Goal: Task Accomplishment & Management: Use online tool/utility

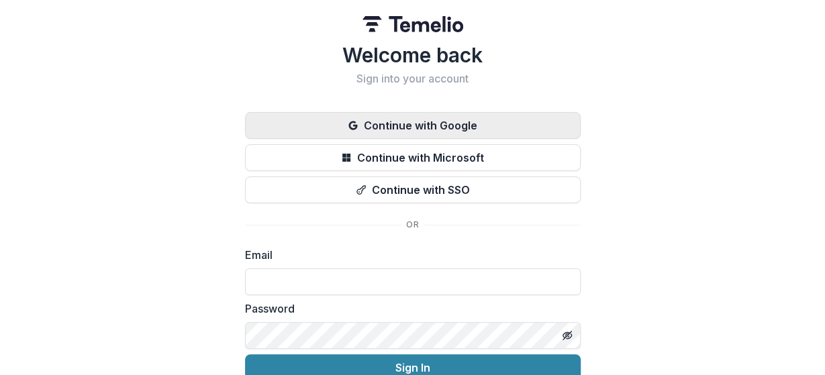
click at [414, 124] on button "Continue with Google" at bounding box center [413, 125] width 336 height 27
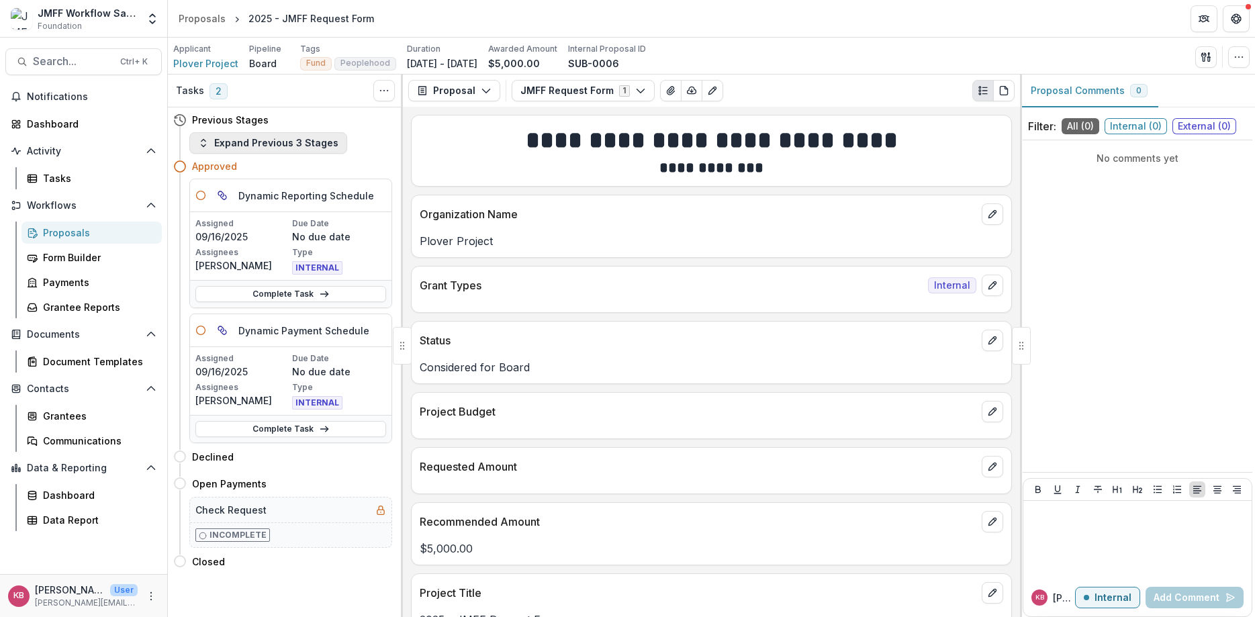
click at [281, 144] on button "Expand Previous 3 Stages" at bounding box center [268, 142] width 158 height 21
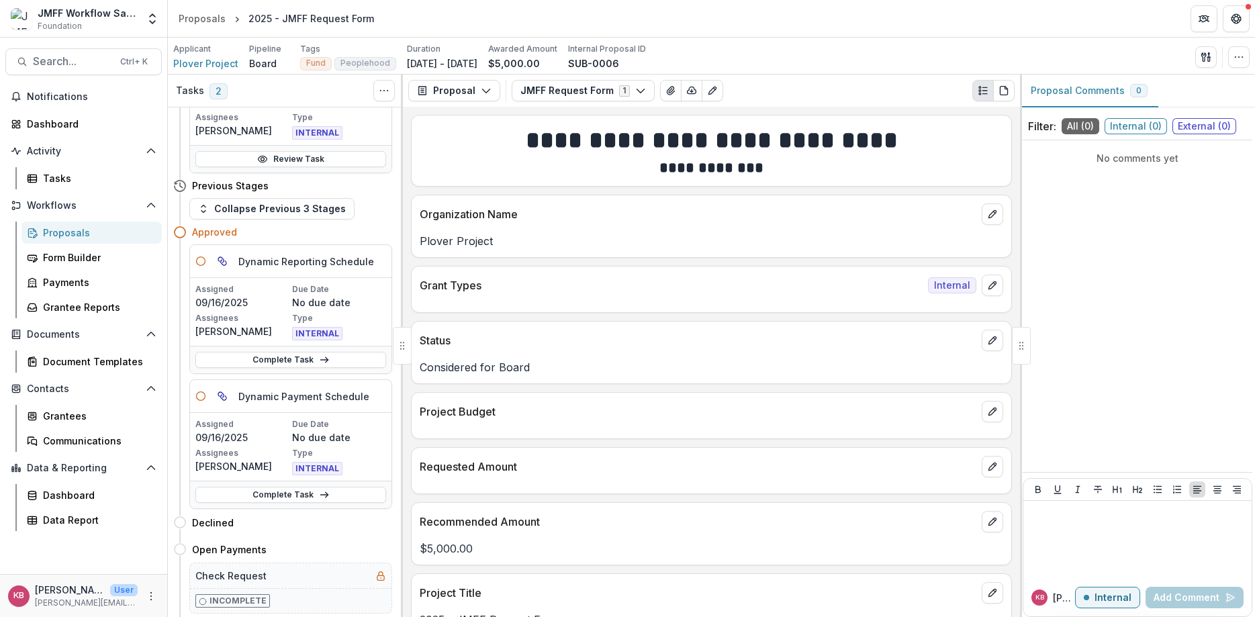
scroll to position [553, 0]
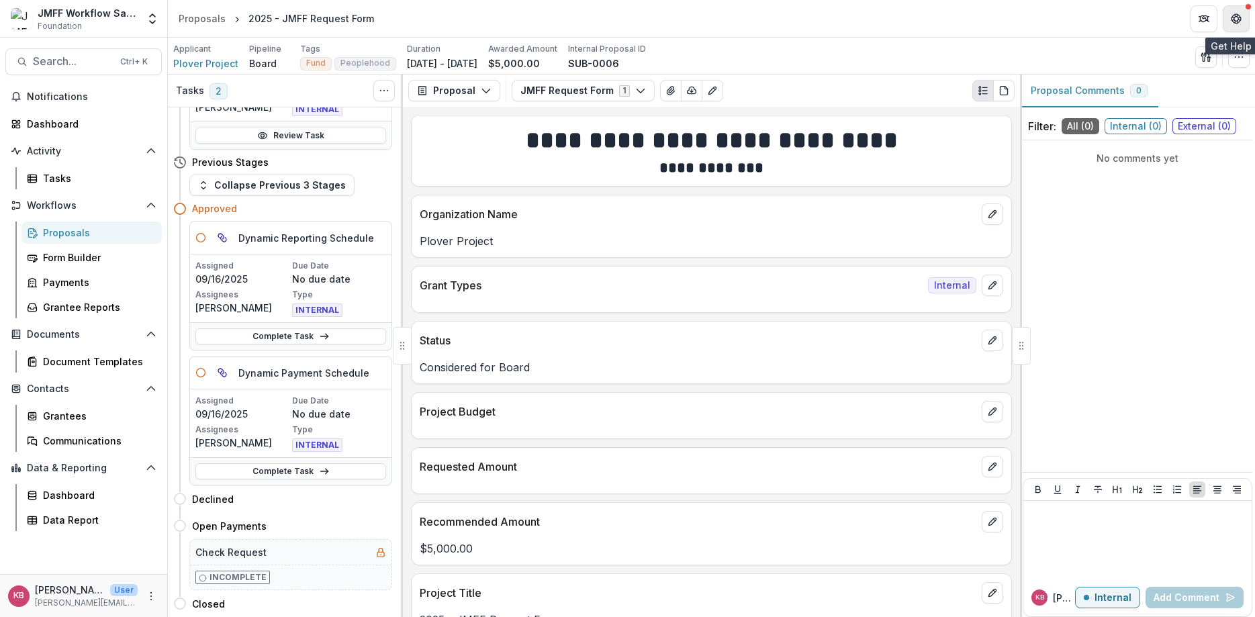
click at [825, 17] on icon "Get Help" at bounding box center [1235, 16] width 1 height 1
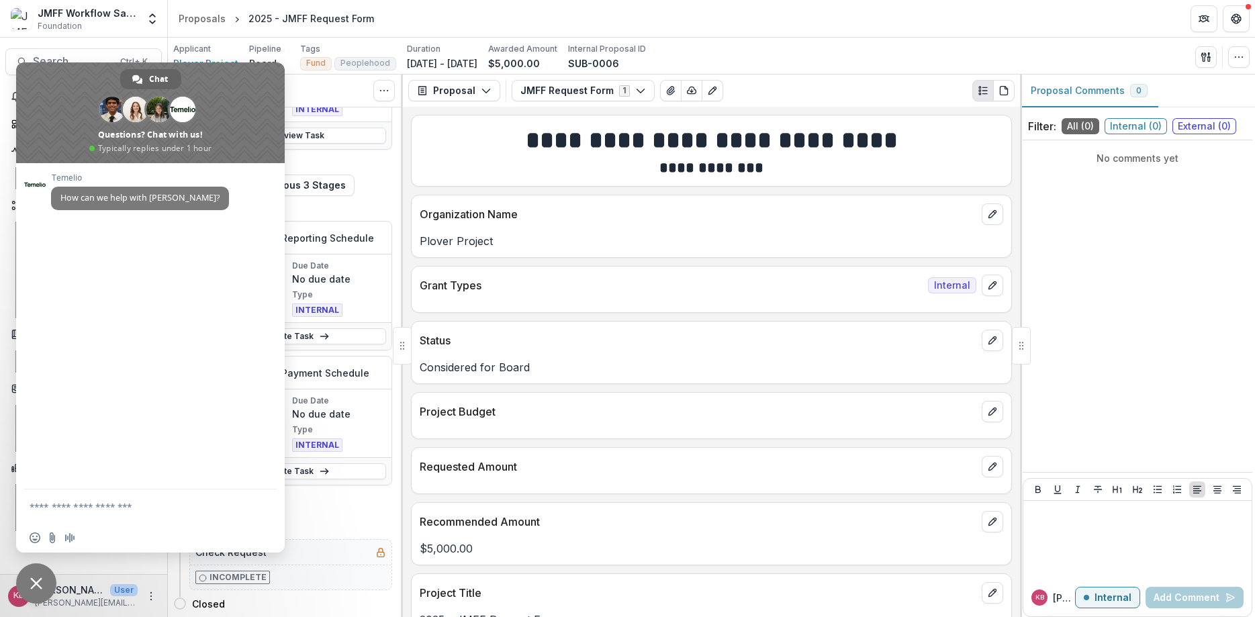
click at [24, 375] on span "Close chat" at bounding box center [36, 584] width 40 height 40
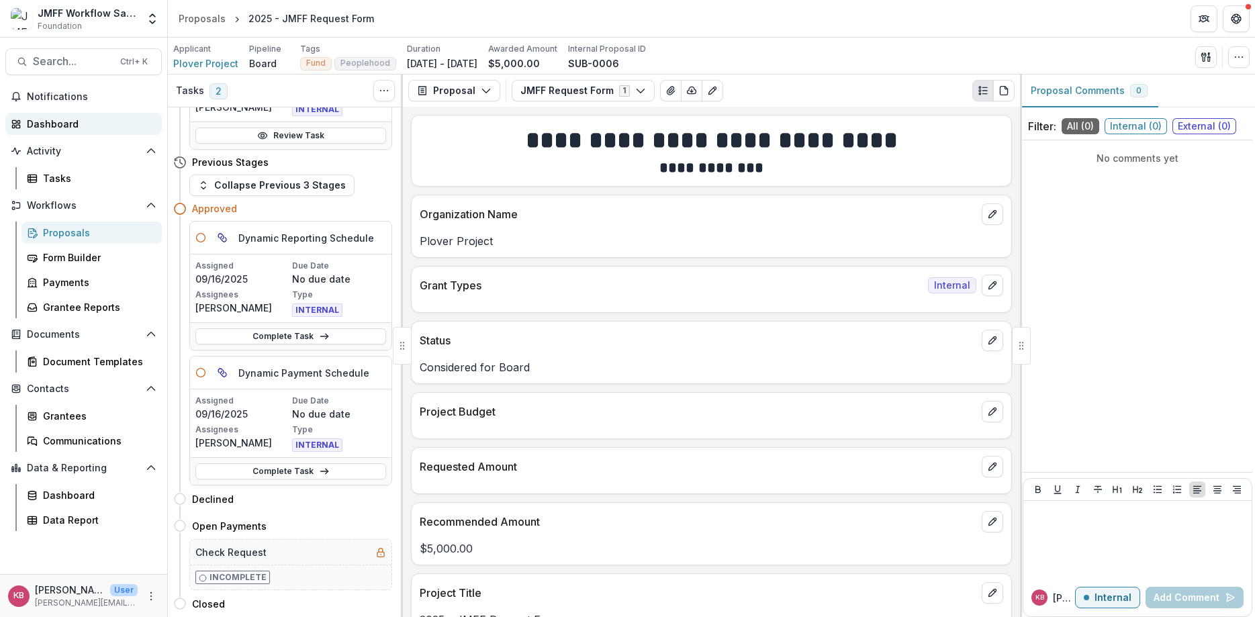
click at [21, 120] on link "Dashboard" at bounding box center [83, 124] width 156 height 22
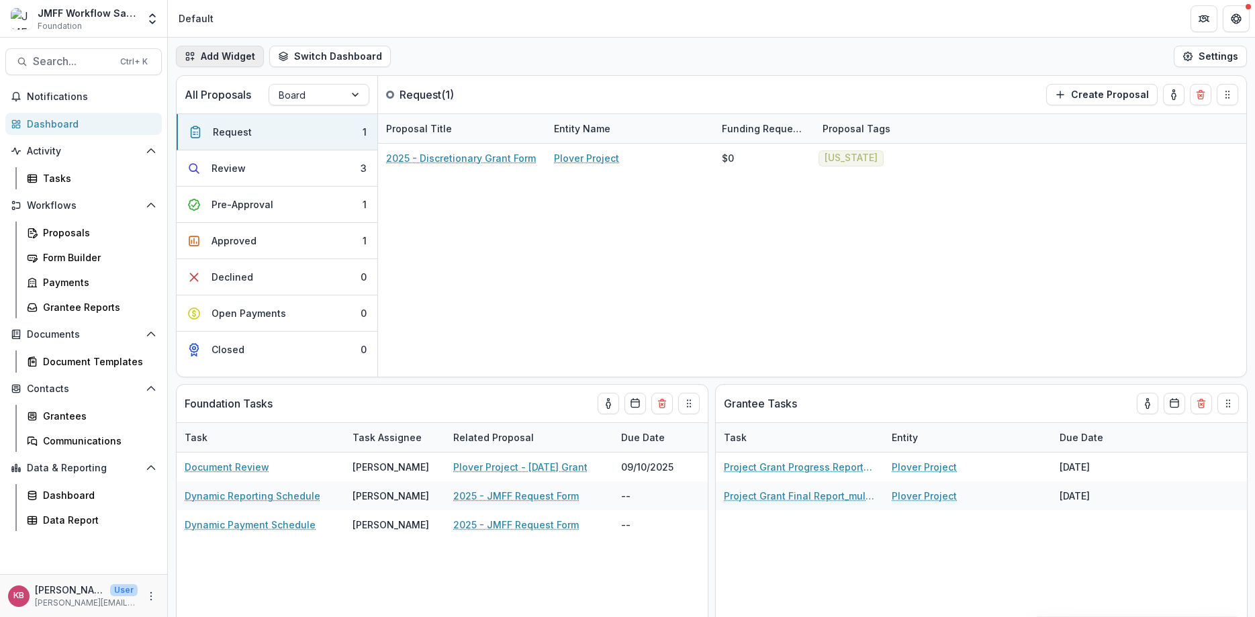
click at [214, 58] on button "Add Widget" at bounding box center [220, 56] width 88 height 21
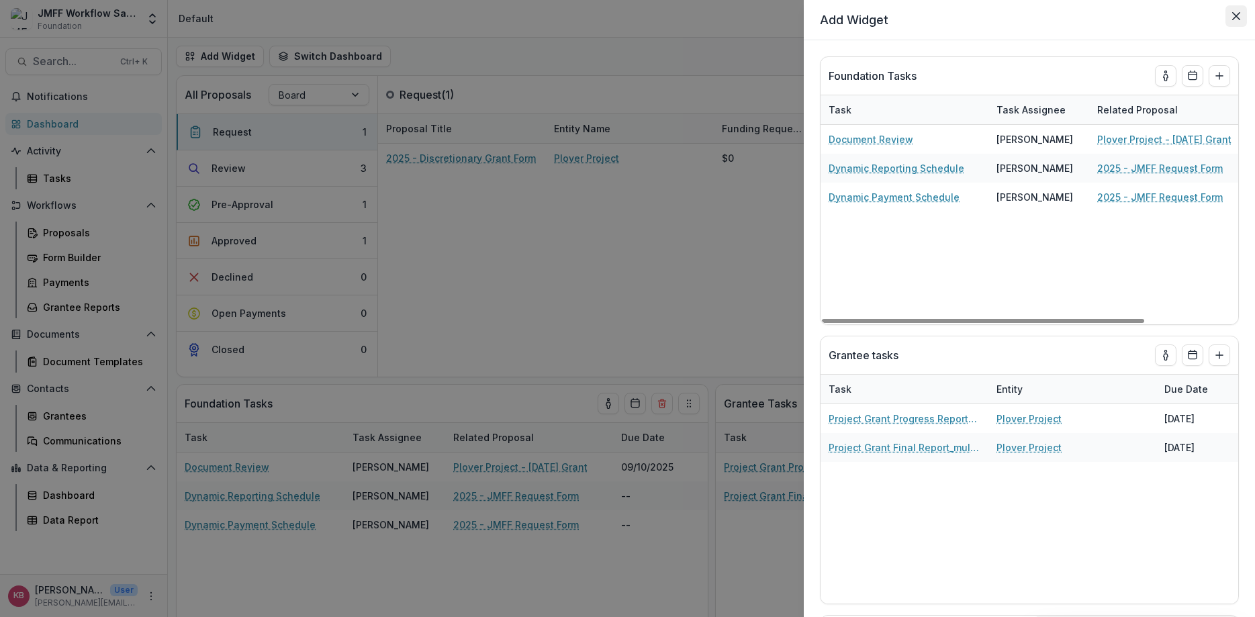
click at [825, 19] on icon "Close" at bounding box center [1236, 16] width 8 height 8
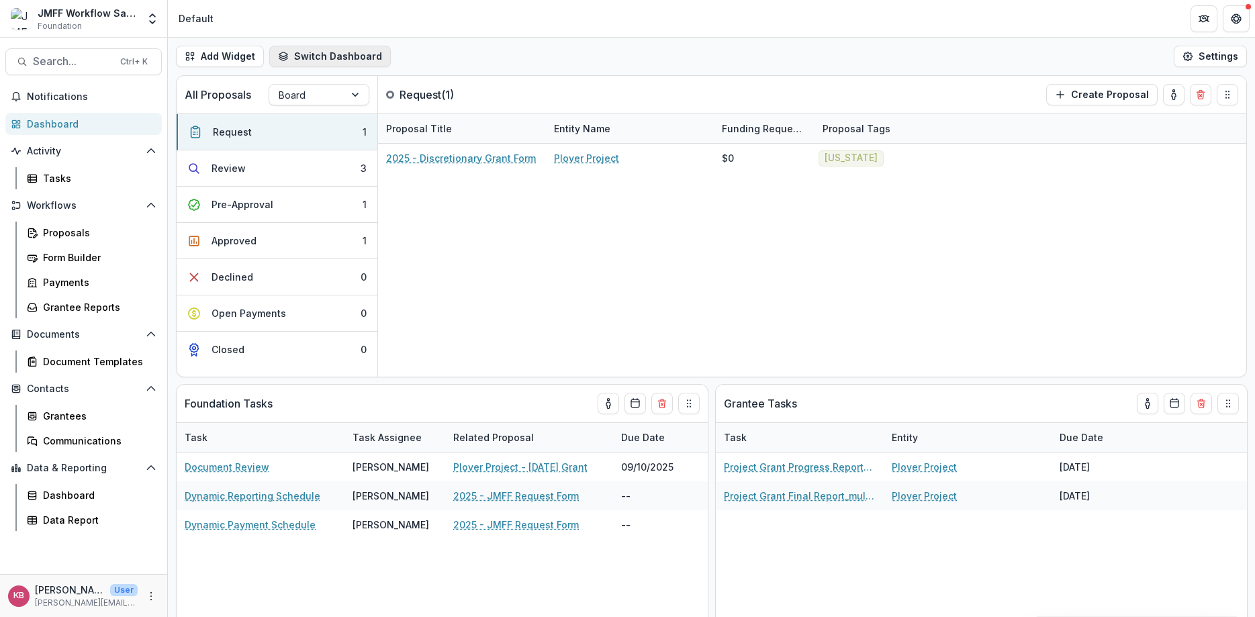
click at [329, 52] on button "Switch Dashboard" at bounding box center [330, 56] width 122 height 21
click at [334, 118] on button "New Dashboard" at bounding box center [344, 113] width 144 height 21
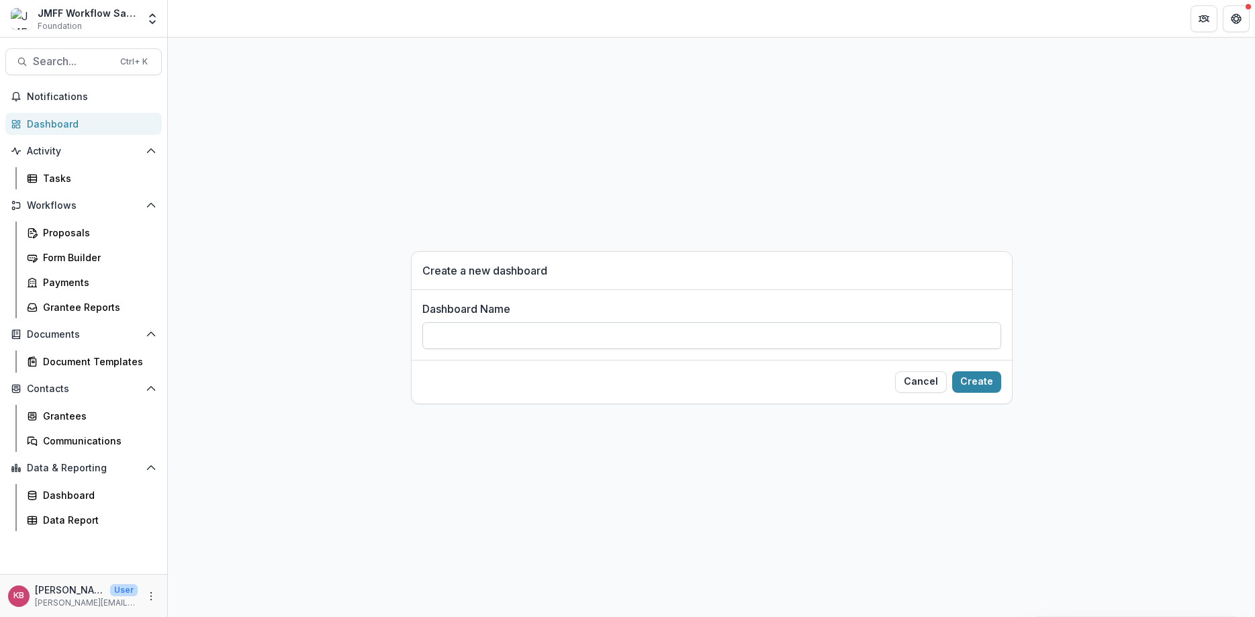
click at [689, 341] on input "Dashboard Name" at bounding box center [711, 335] width 579 height 27
type input "*******"
click at [825, 375] on button "Create" at bounding box center [976, 381] width 49 height 21
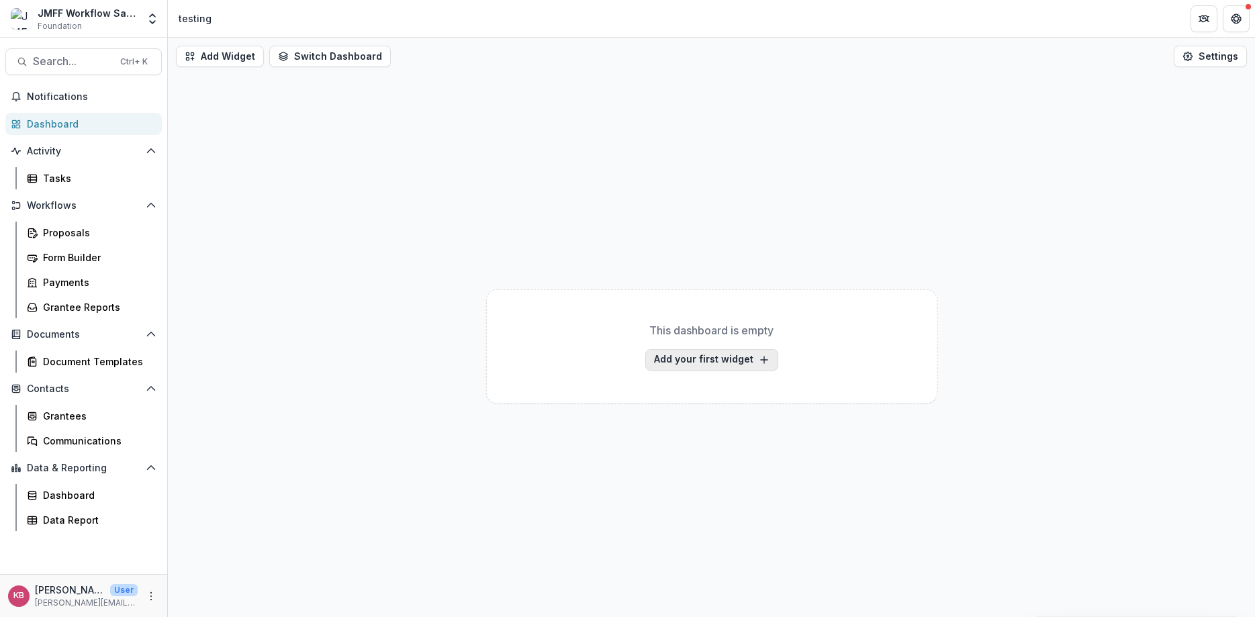
click at [720, 361] on button "Add your first widget" at bounding box center [711, 359] width 133 height 21
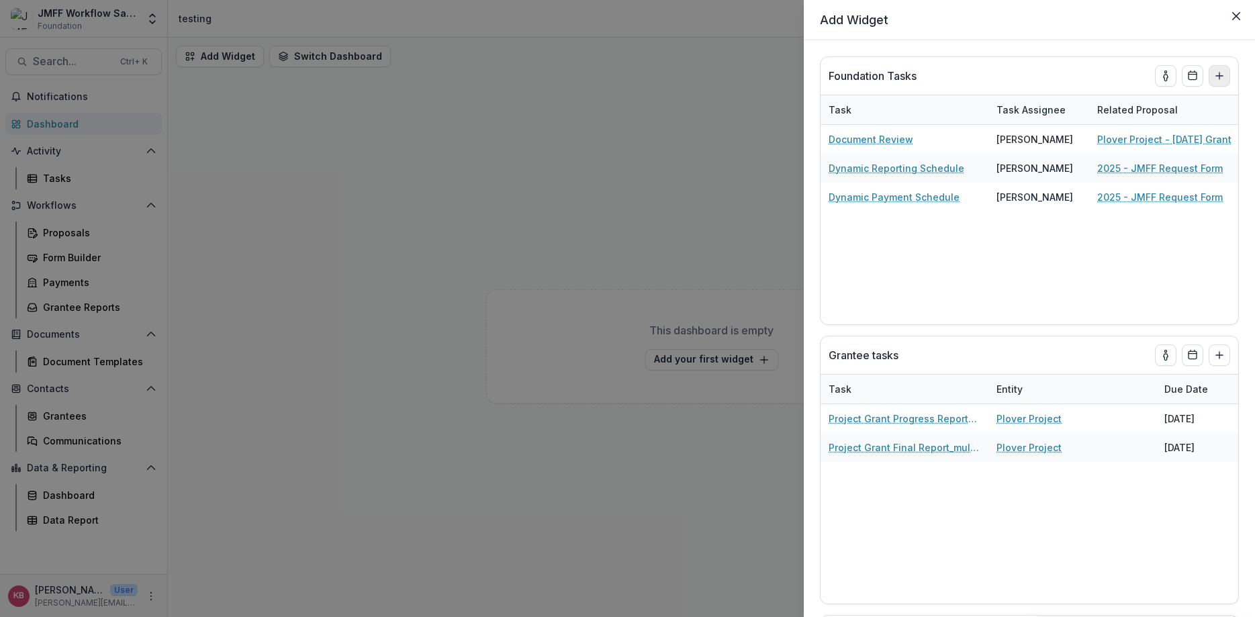
click at [825, 76] on line "Add to dashboard" at bounding box center [1219, 76] width 7 height 0
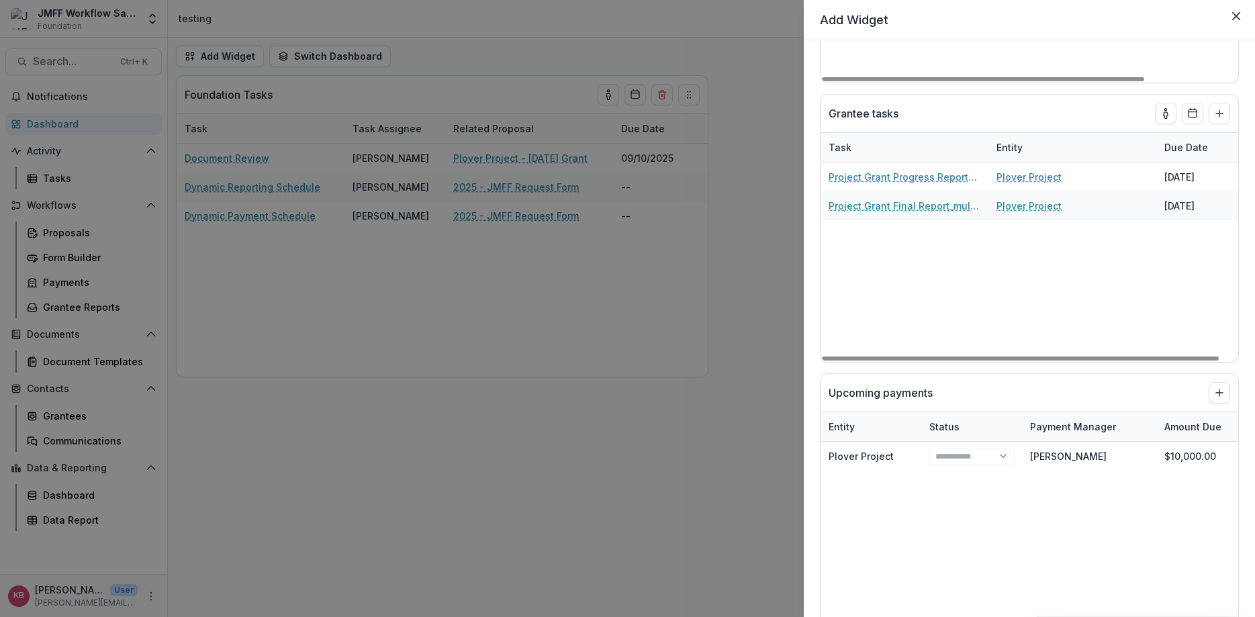
scroll to position [403, 0]
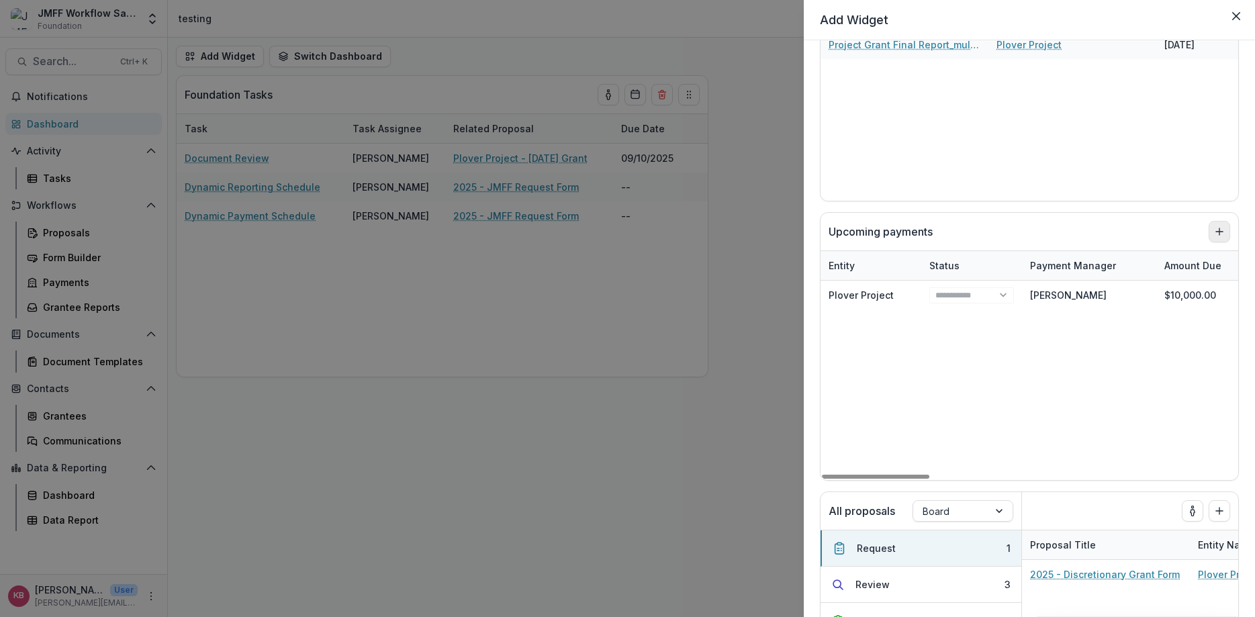
click at [825, 230] on line "Add to dashboard" at bounding box center [1220, 231] width 0 height 7
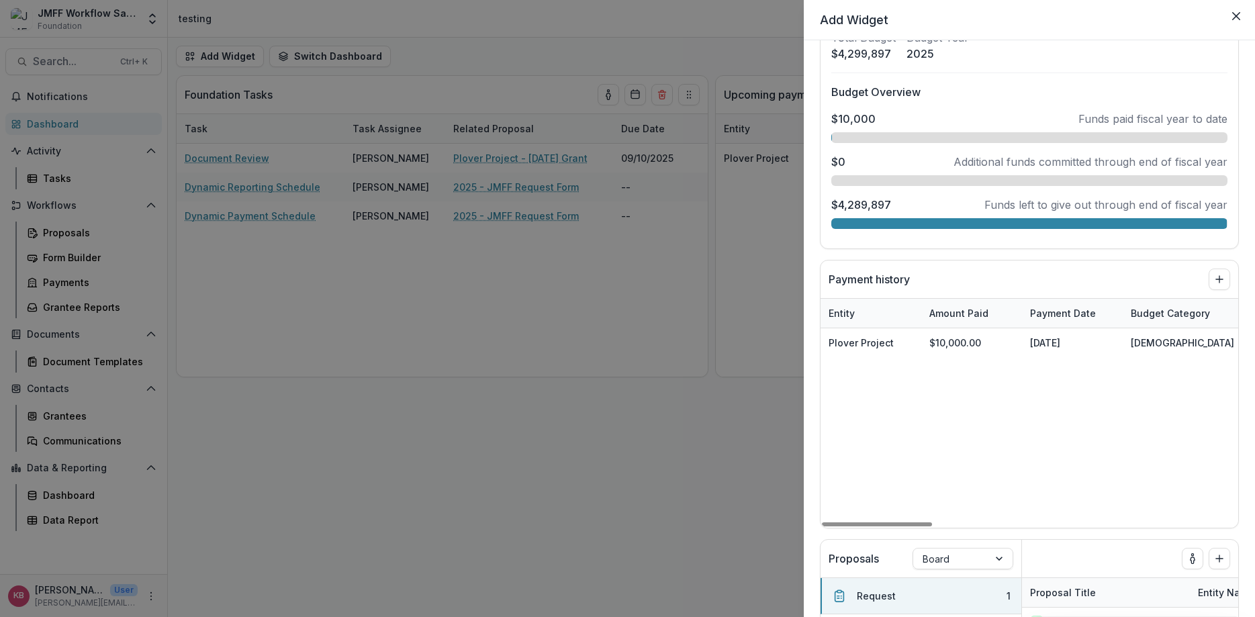
scroll to position [1370, 0]
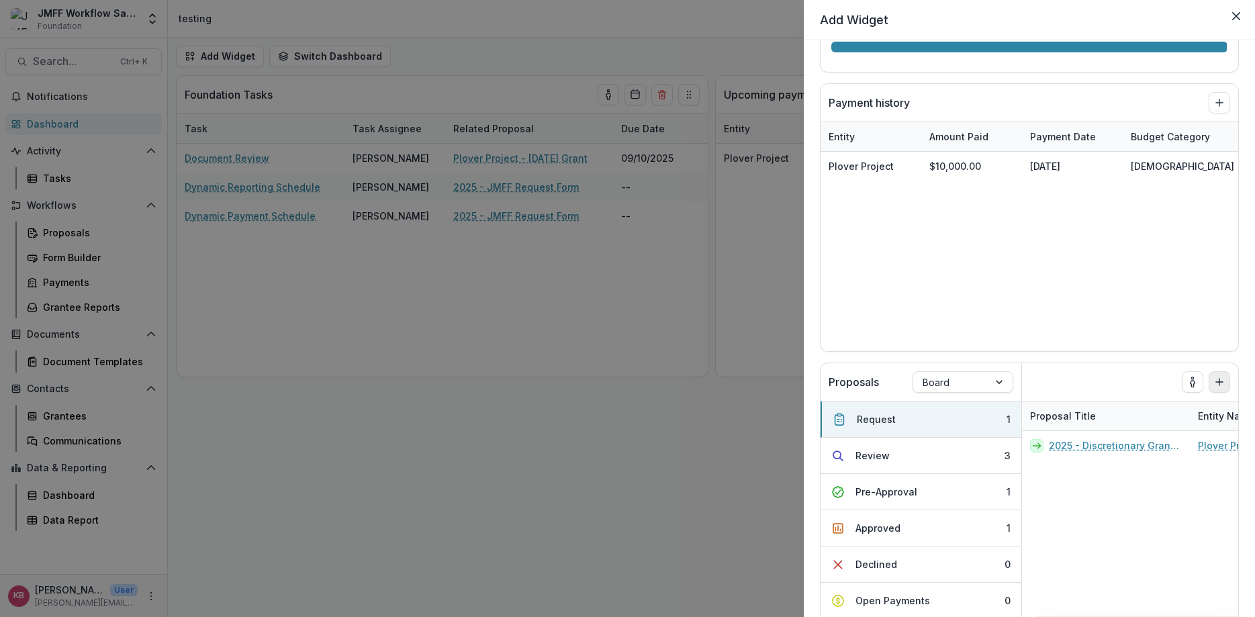
click at [825, 375] on button "Add to dashboard" at bounding box center [1219, 381] width 21 height 21
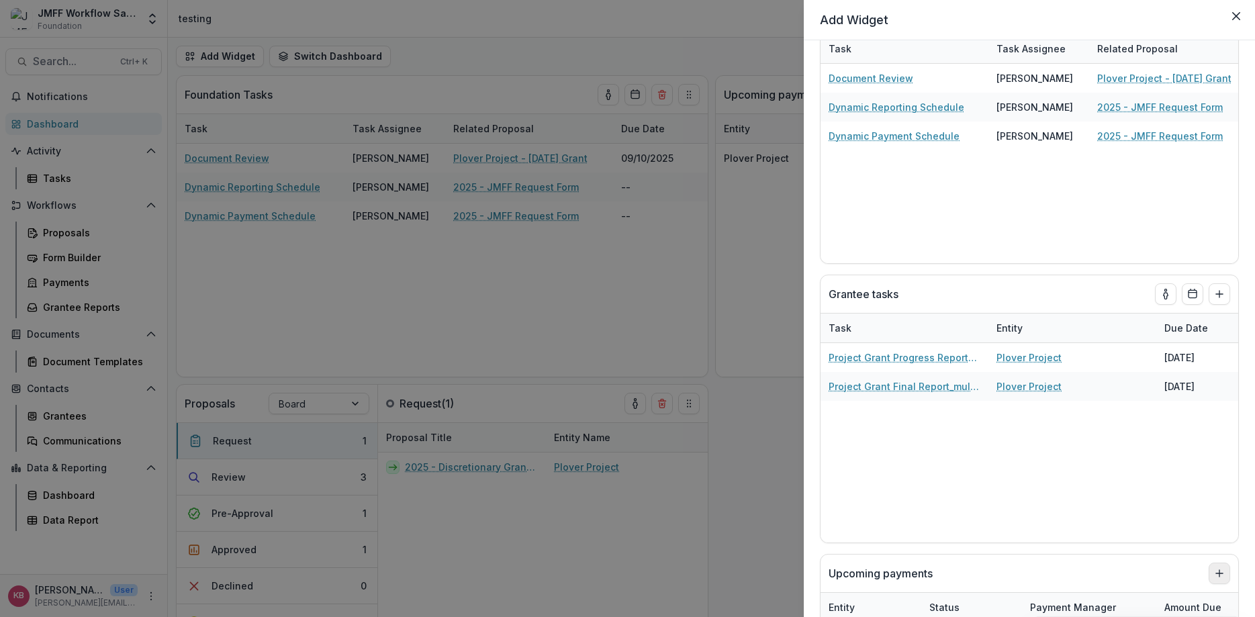
scroll to position [0, 0]
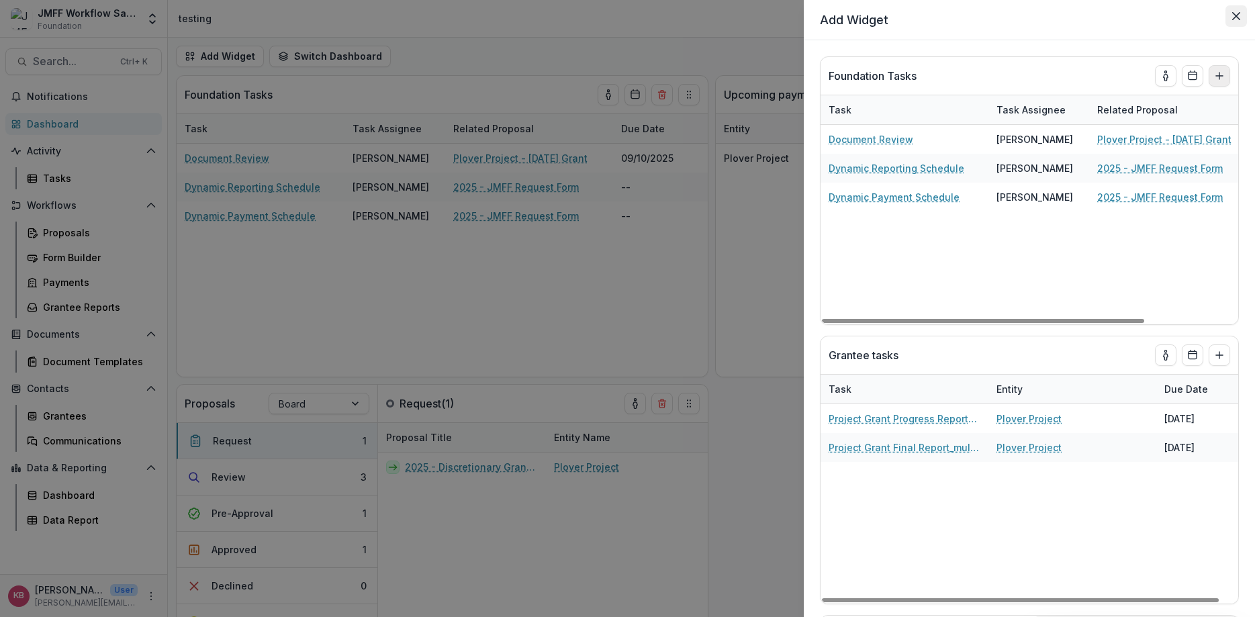
click at [825, 18] on icon "Close" at bounding box center [1236, 16] width 8 height 8
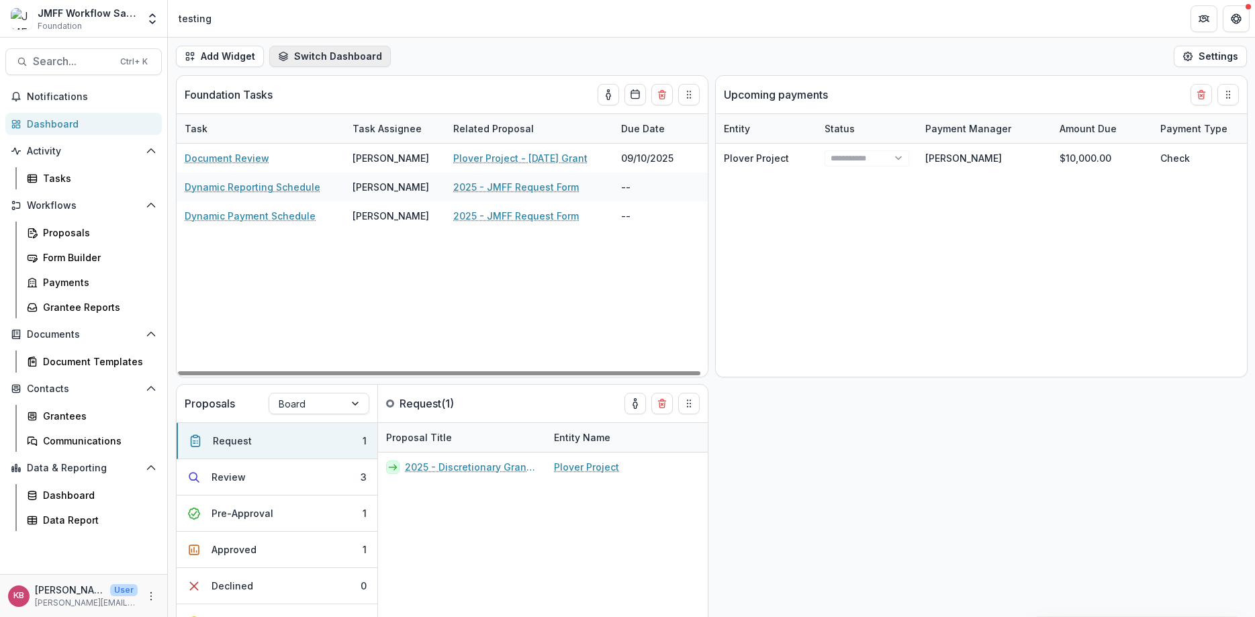
click at [365, 50] on button "Switch Dashboard" at bounding box center [330, 56] width 122 height 21
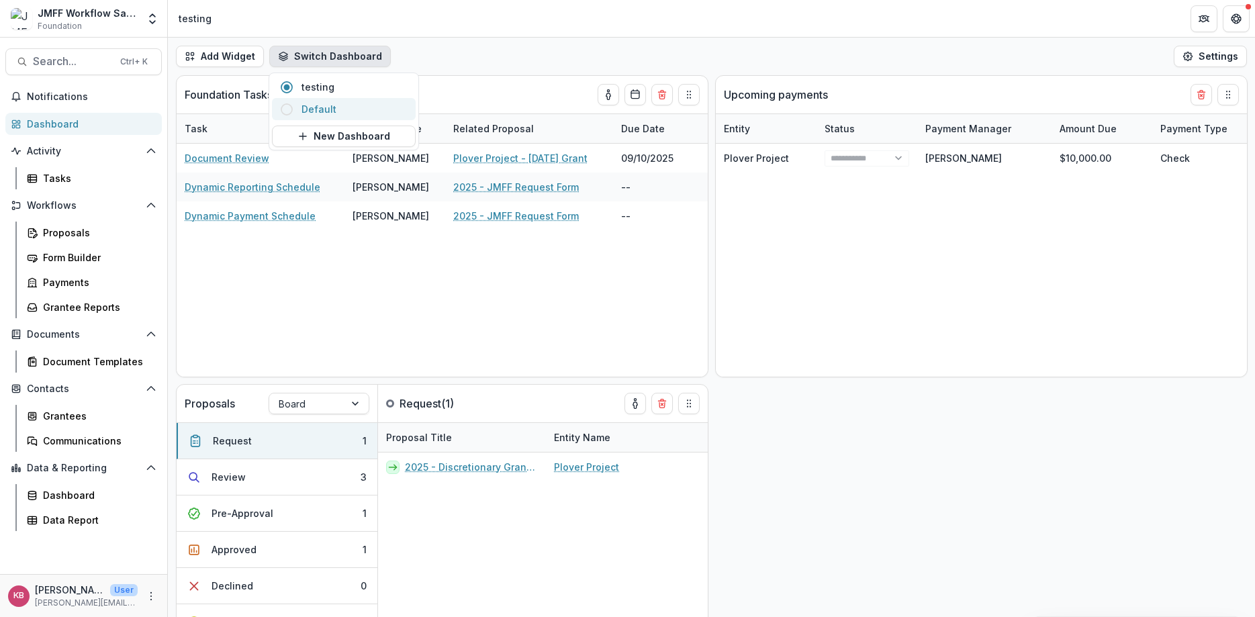
click at [320, 108] on span "Default" at bounding box center [355, 109] width 106 height 14
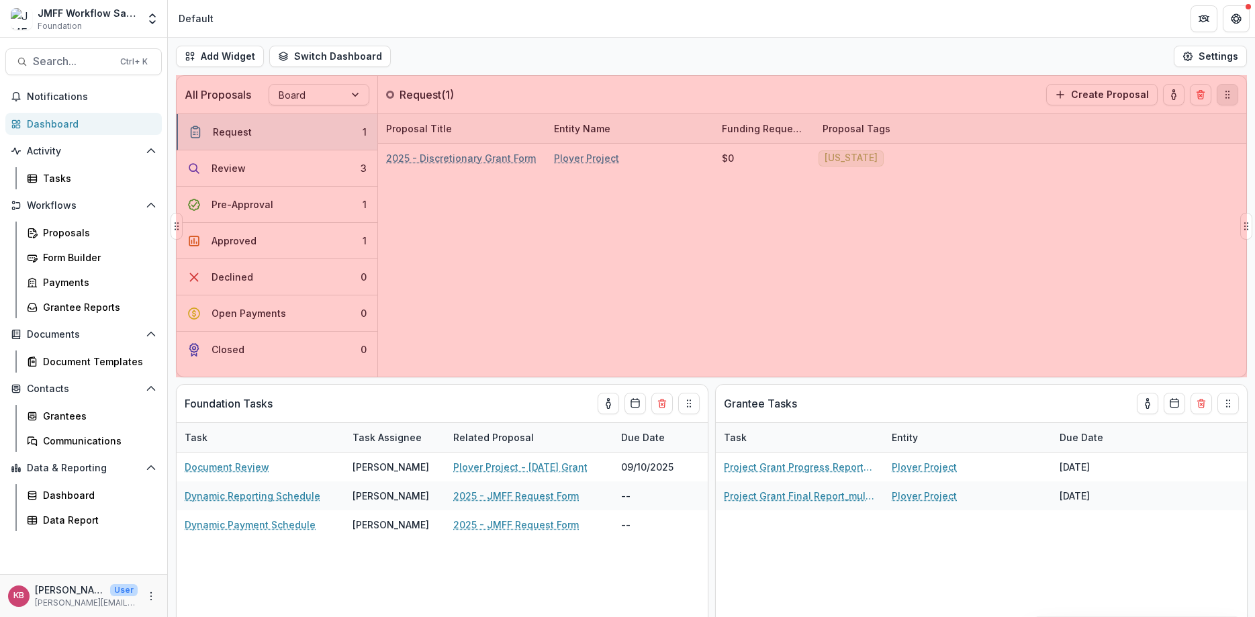
click at [825, 97] on div "All Proposals Board Request ( 1 ) Create Proposal Request 1 Review 3 Pre-Approv…" at bounding box center [711, 346] width 1087 height 542
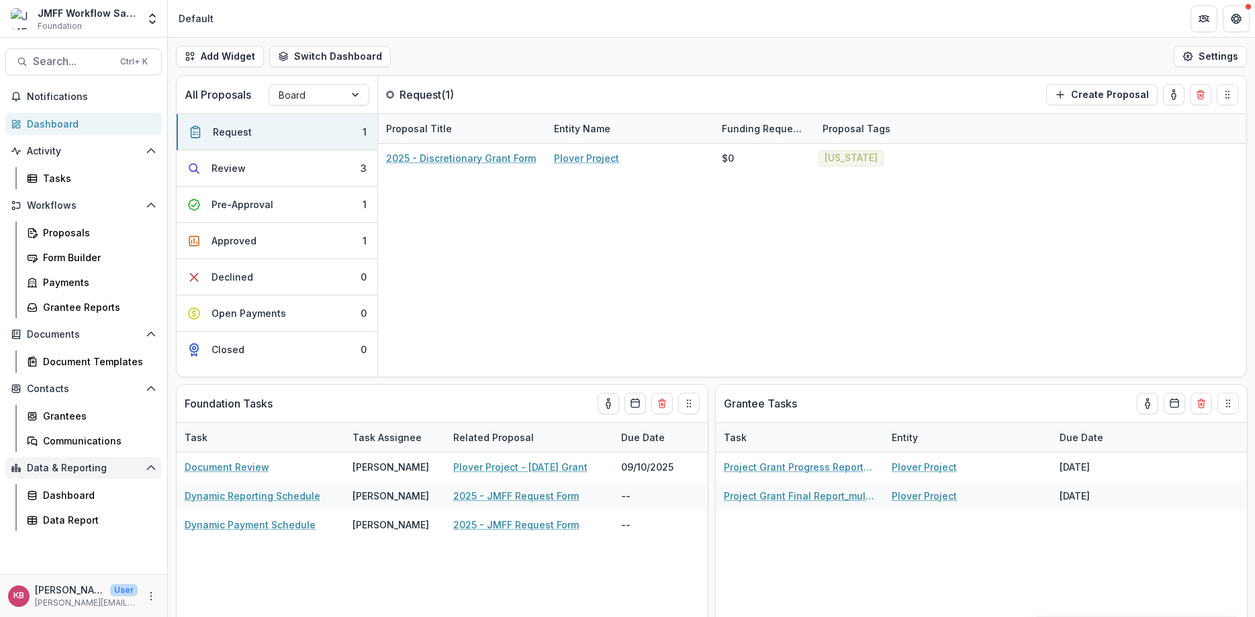
click at [69, 375] on span "Data & Reporting" at bounding box center [84, 468] width 114 height 11
click at [64, 375] on div "Dashboard" at bounding box center [97, 495] width 108 height 14
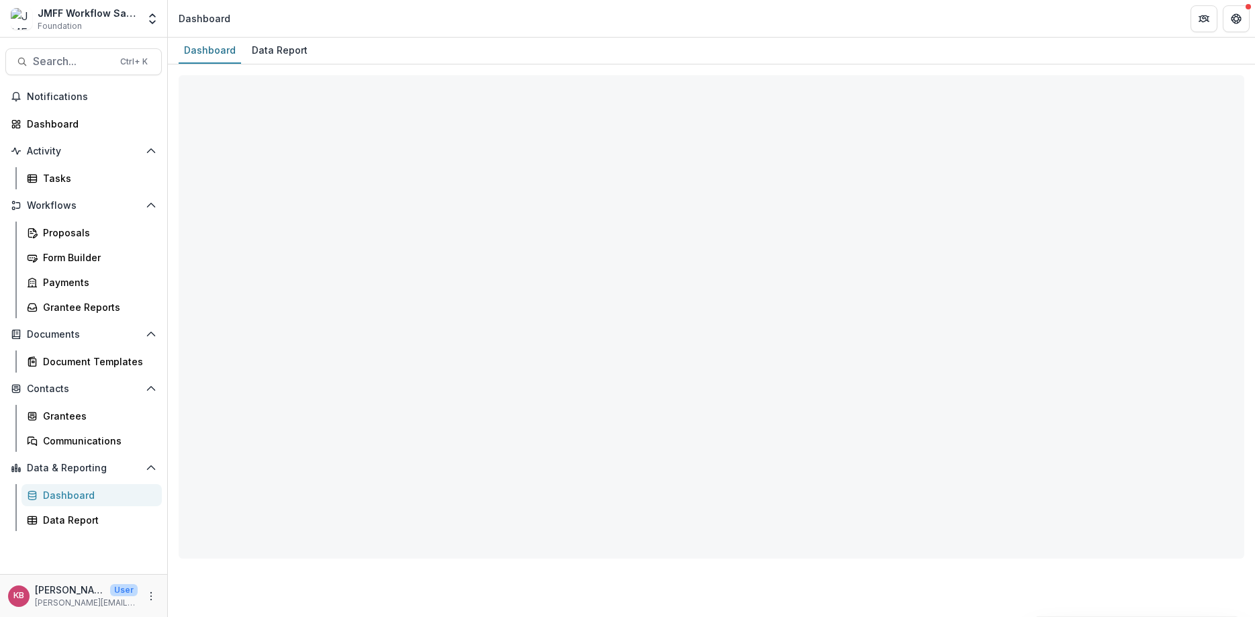
select select "**********"
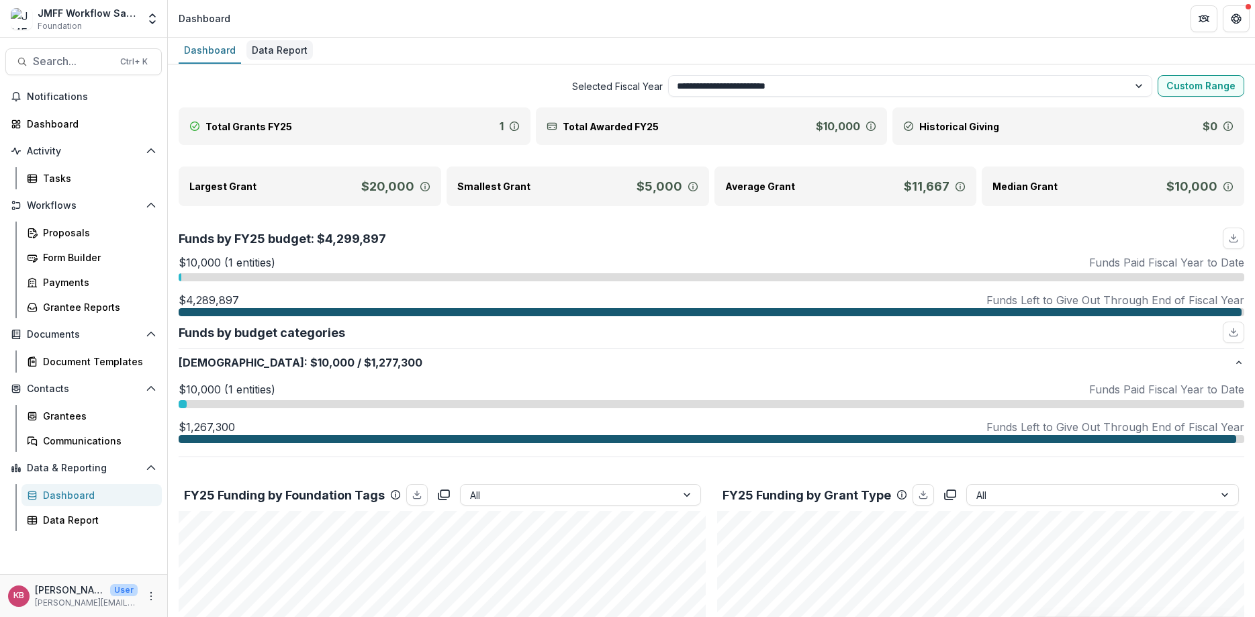
click at [263, 44] on div "Data Report" at bounding box center [279, 49] width 66 height 19
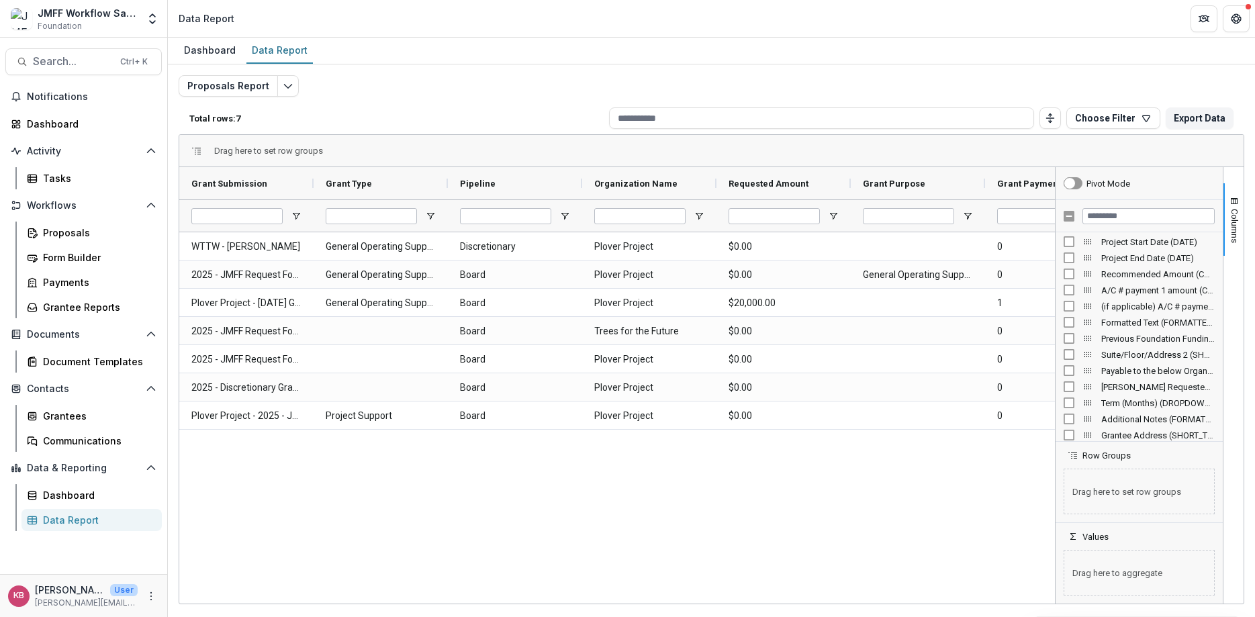
scroll to position [1879, 0]
drag, startPoint x: 1116, startPoint y: 414, endPoint x: 1126, endPoint y: 488, distance: 75.1
click at [825, 375] on div "Pivot Mode Grant Payments In Progress Payable to the below Organization Name: (…" at bounding box center [1139, 385] width 167 height 437
drag, startPoint x: 1154, startPoint y: 412, endPoint x: 1116, endPoint y: 492, distance: 88.3
click at [825, 375] on div "Pivot Mode Grant Payments In Progress Payable to the below Organization Name: (…" at bounding box center [1139, 385] width 167 height 437
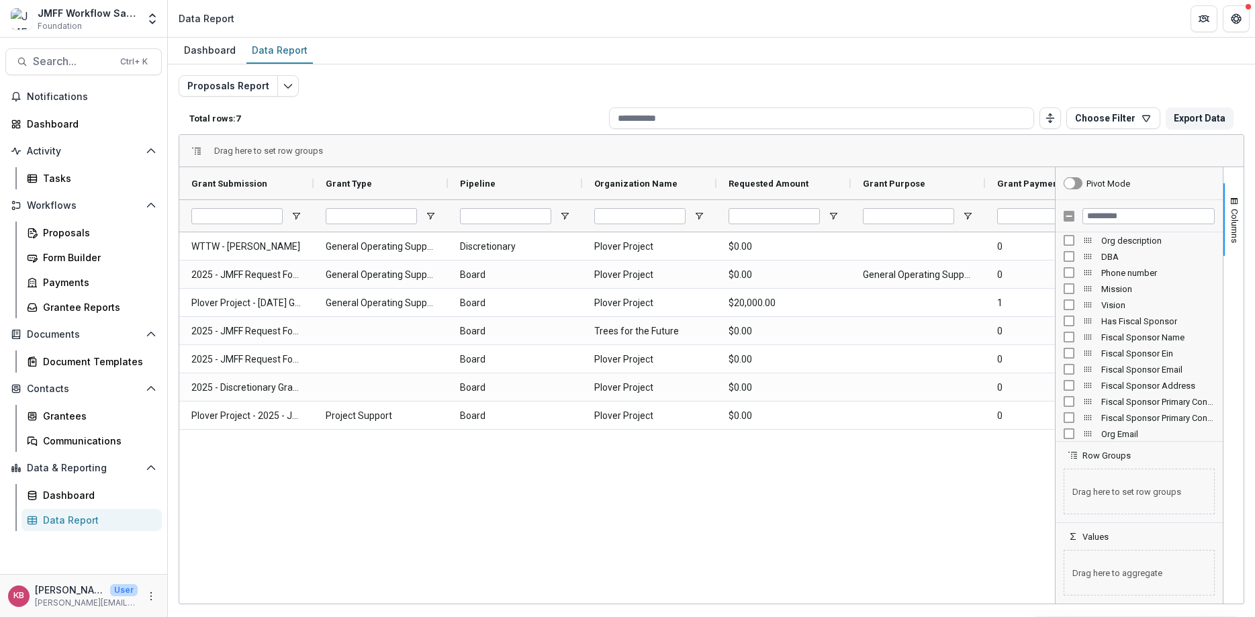
scroll to position [685, 0]
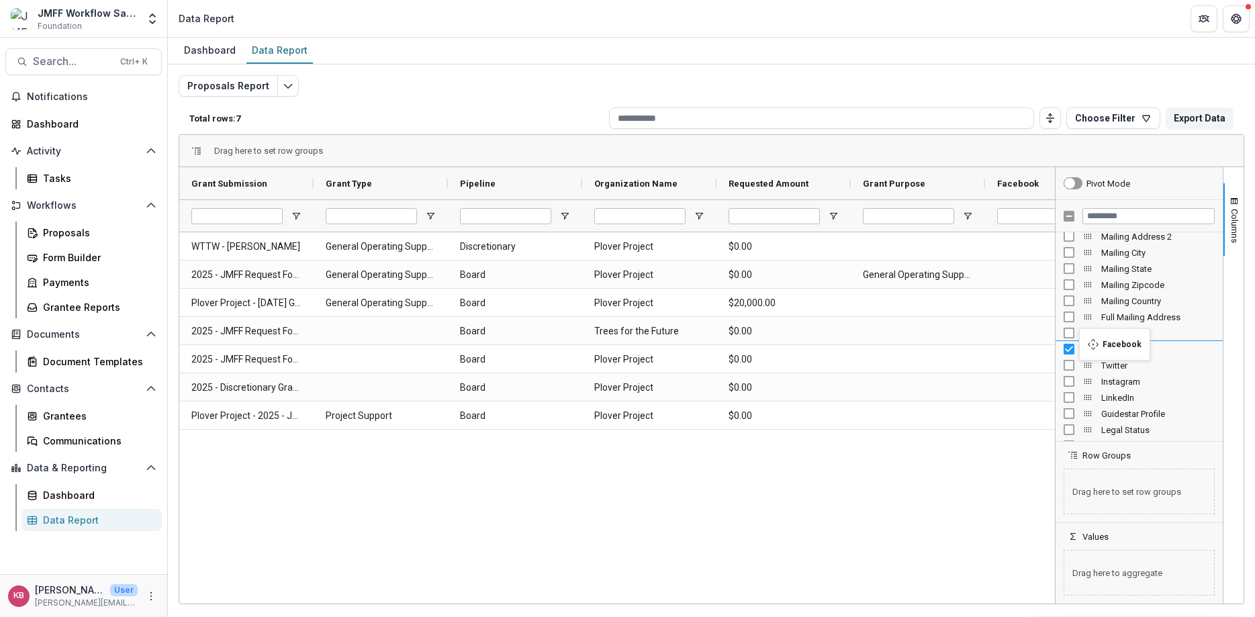
drag, startPoint x: 1087, startPoint y: 351, endPoint x: 1086, endPoint y: 337, distance: 14.2
click at [825, 337] on body "Skip to content JMFF Workflow Sandbox Foundation Team Settings Admin Settings D…" at bounding box center [627, 308] width 1255 height 617
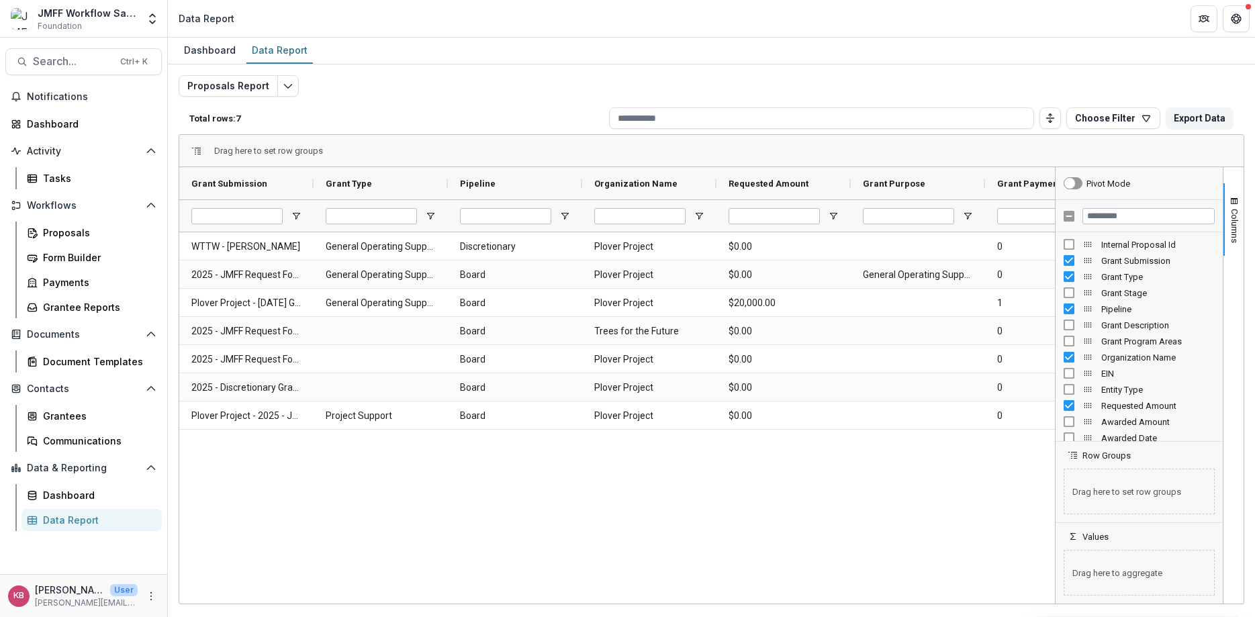
click at [472, 375] on div "WTTW - [PERSON_NAME] General Operating Support Discretionary Plover Project $0.…" at bounding box center [617, 417] width 876 height 371
click at [825, 223] on span "Columns" at bounding box center [1235, 226] width 10 height 34
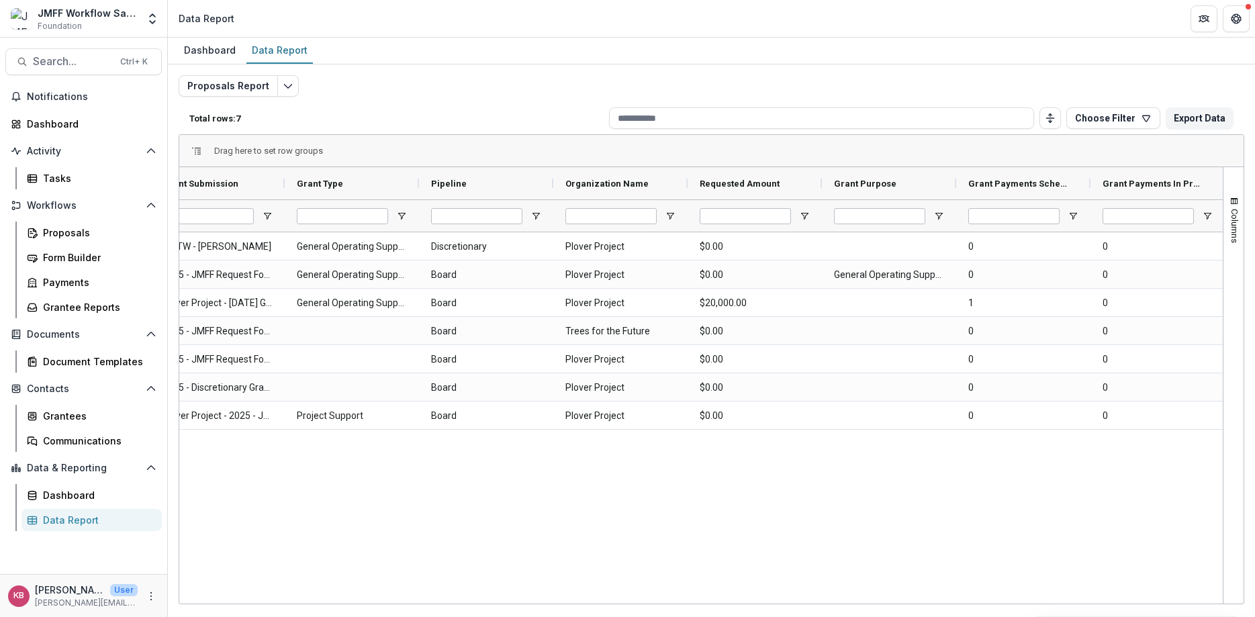
scroll to position [0, 31]
click at [825, 118] on icon "Toggle auto height" at bounding box center [1050, 118] width 11 height 11
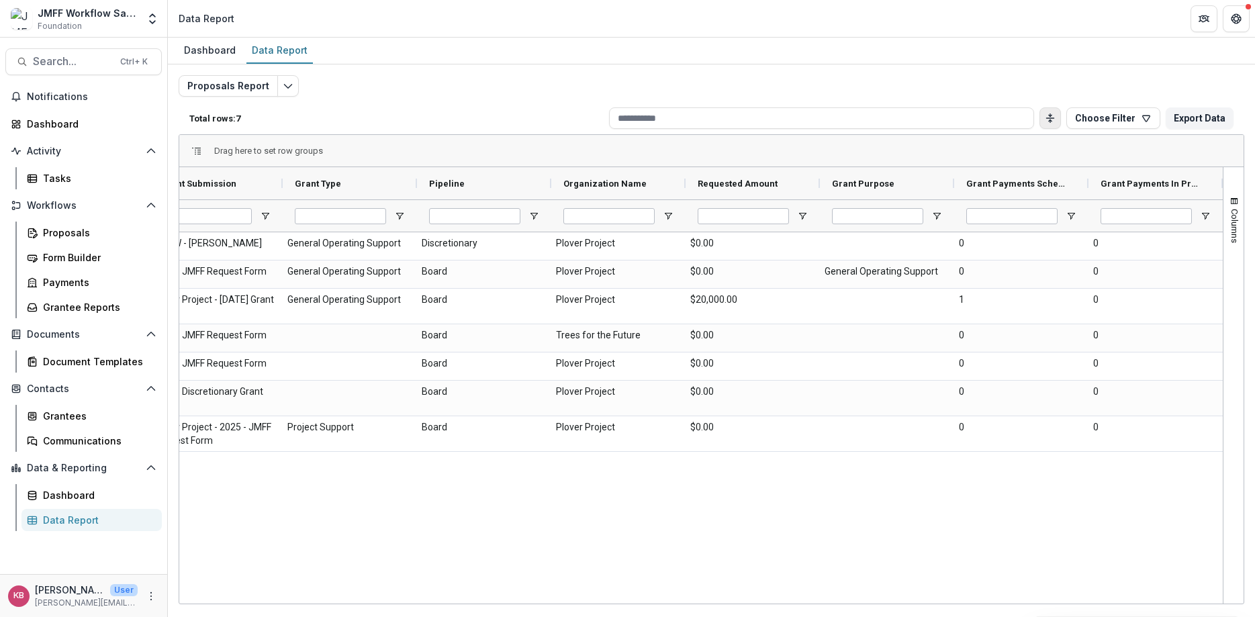
click at [825, 118] on icon "Toggle auto height" at bounding box center [1050, 118] width 11 height 11
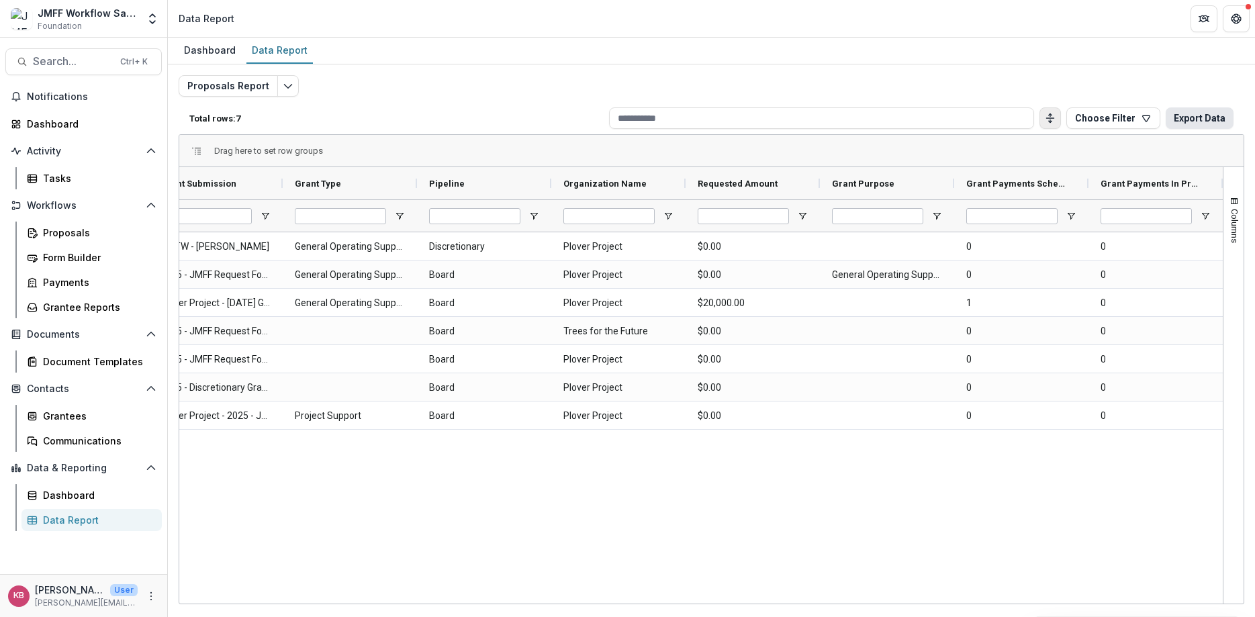
click at [825, 115] on button "Export Data" at bounding box center [1200, 117] width 68 height 21
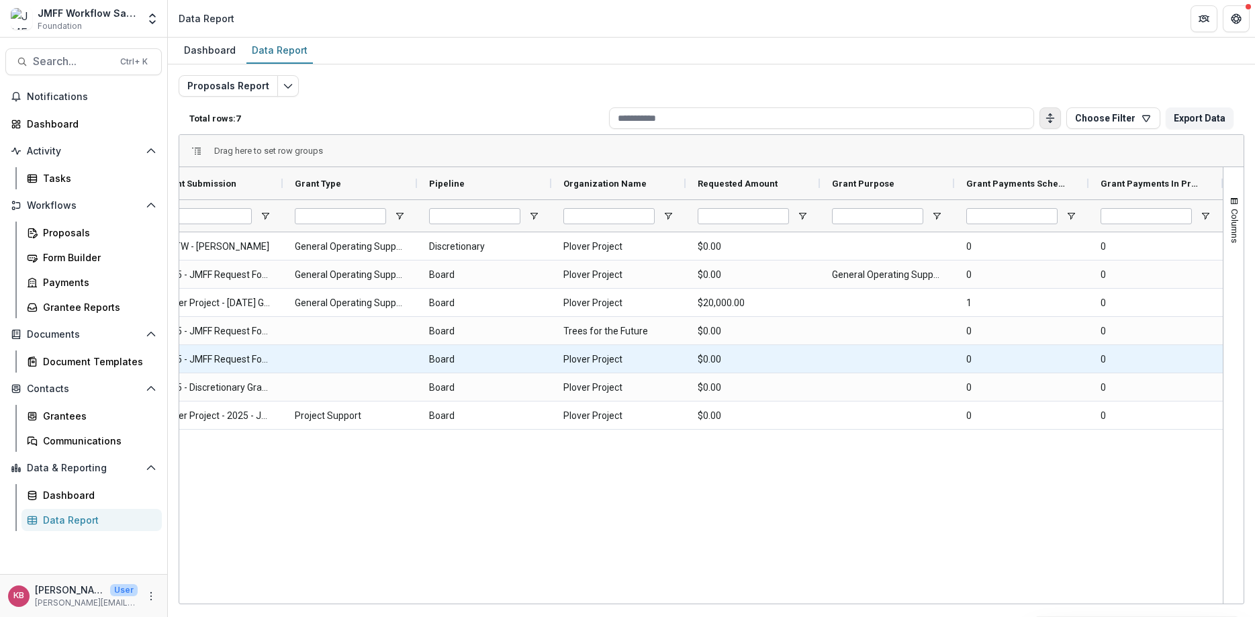
click at [611, 348] on Name-400 "Plover Project" at bounding box center [619, 360] width 110 height 28
